Goal: Task Accomplishment & Management: Manage account settings

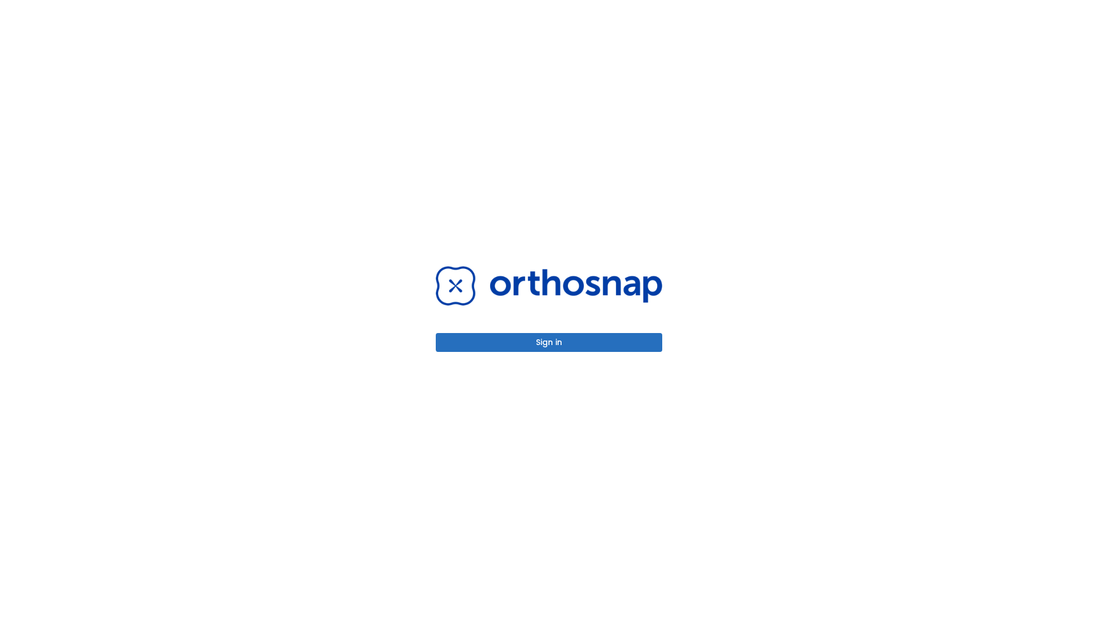
click at [549, 342] on button "Sign in" at bounding box center [549, 342] width 227 height 19
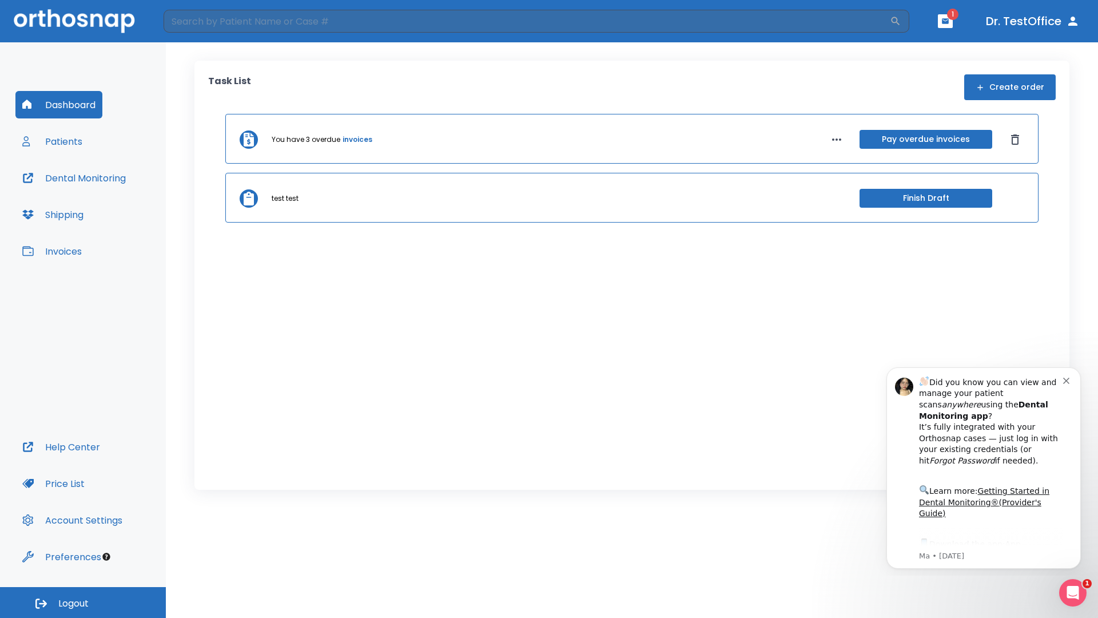
click at [83, 602] on span "Logout" at bounding box center [73, 603] width 30 height 13
